Goal: Complete application form

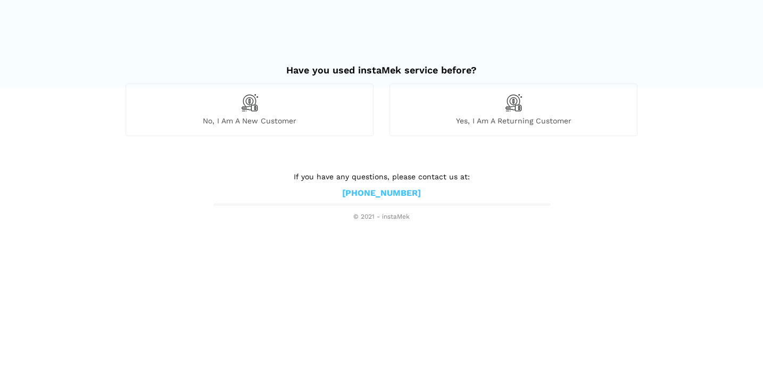
click at [305, 122] on span "No, I am a new customer" at bounding box center [249, 121] width 247 height 10
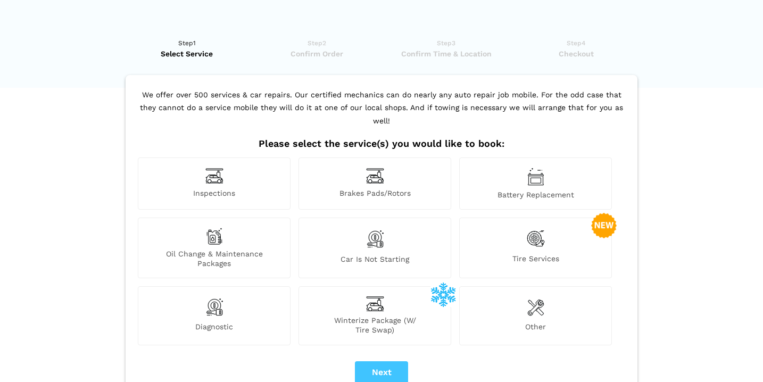
click at [406, 164] on div "Brakes Pads/Rotors" at bounding box center [375, 184] width 153 height 52
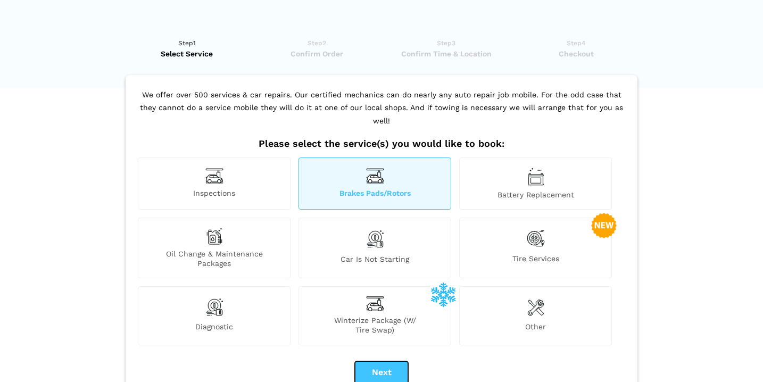
click at [379, 361] on button "Next" at bounding box center [381, 372] width 53 height 22
checkbox input "true"
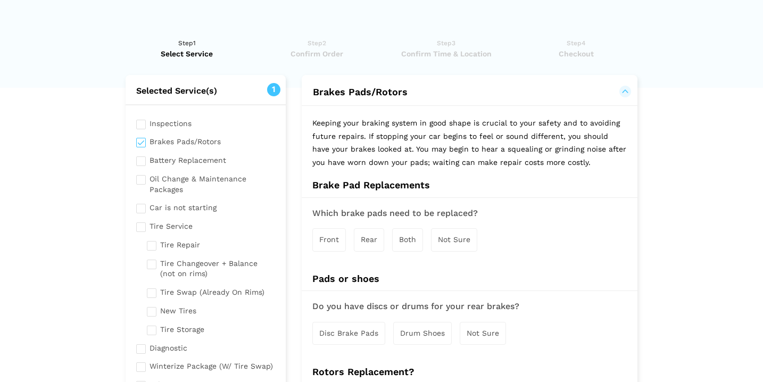
click at [412, 238] on span "Both" at bounding box center [407, 239] width 17 height 9
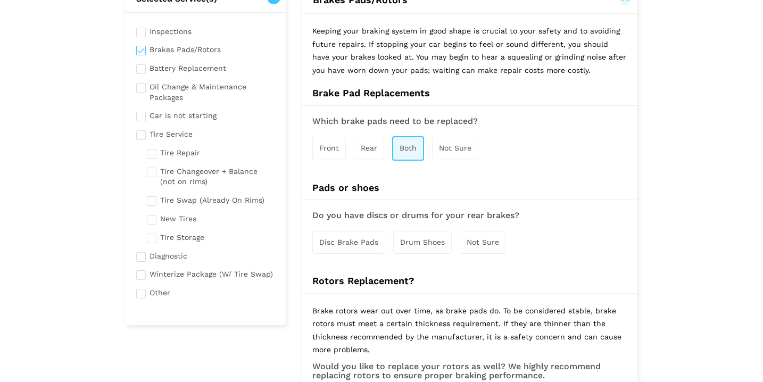
scroll to position [146, 0]
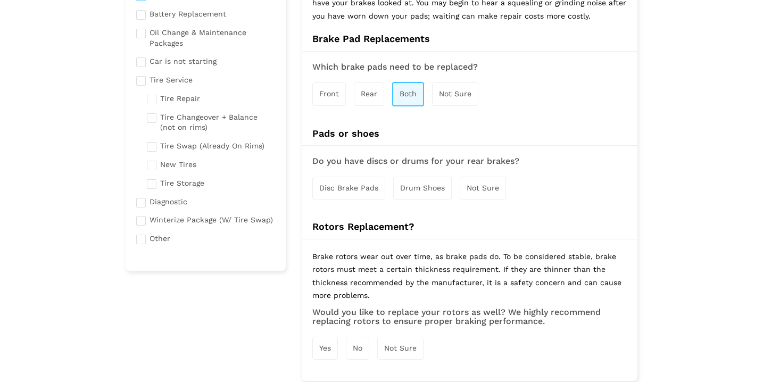
click at [463, 187] on div "Not Sure" at bounding box center [483, 188] width 46 height 23
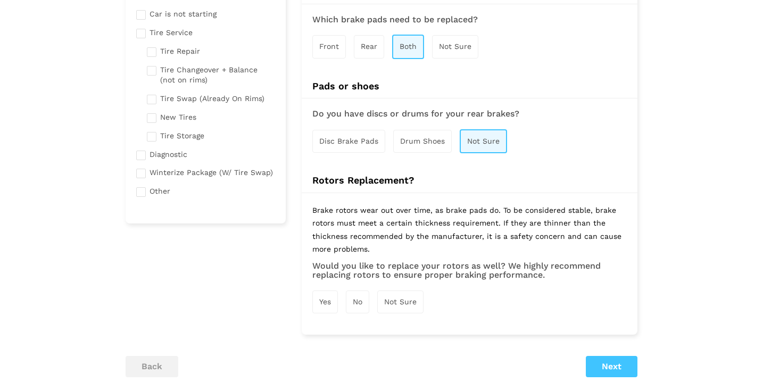
scroll to position [247, 0]
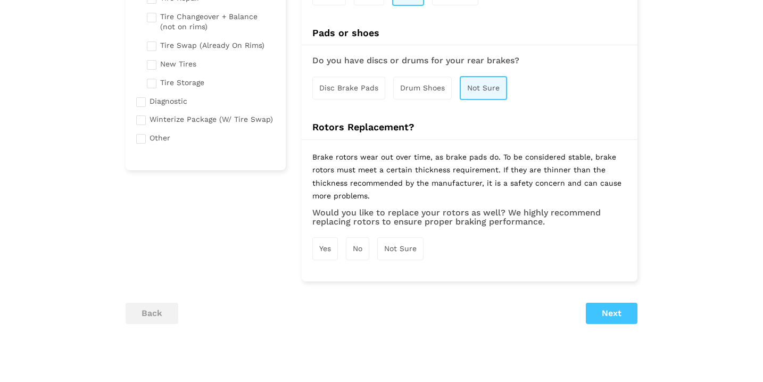
click at [330, 250] on span "Yes" at bounding box center [325, 248] width 12 height 9
click at [599, 309] on button "Next" at bounding box center [612, 314] width 52 height 21
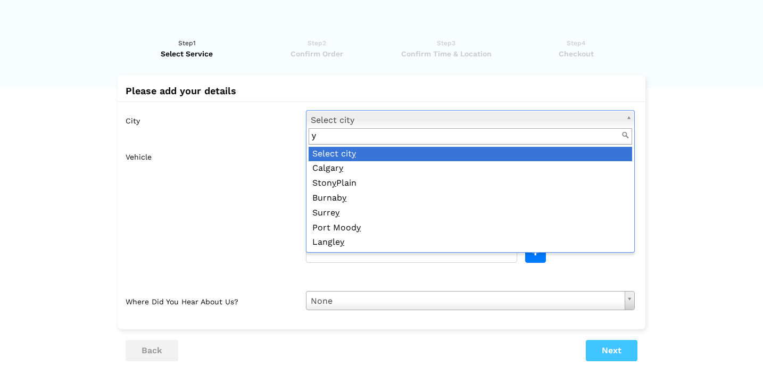
scroll to position [0, 0]
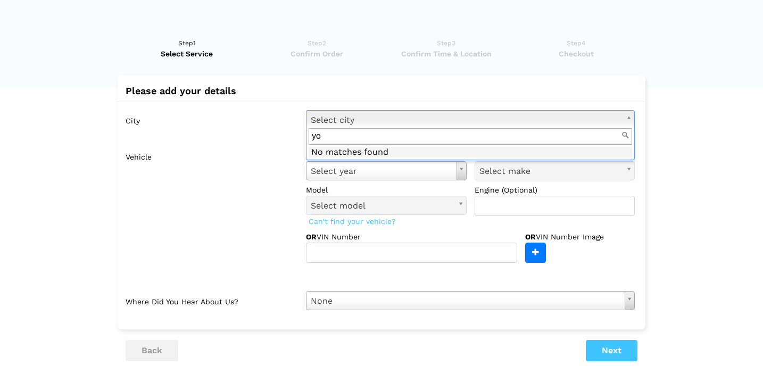
type input "y"
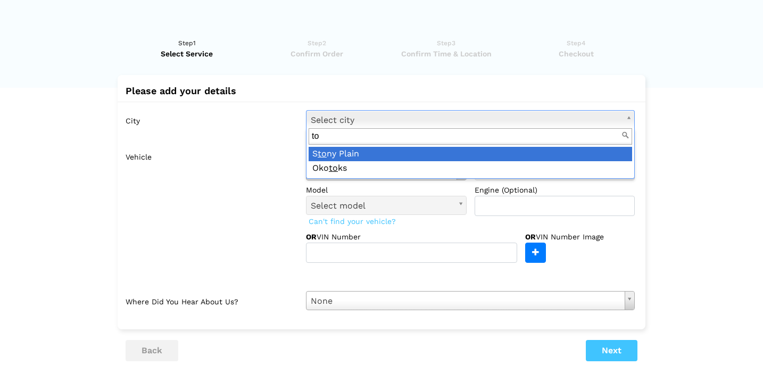
type input "t"
